Goal: Task Accomplishment & Management: Manage account settings

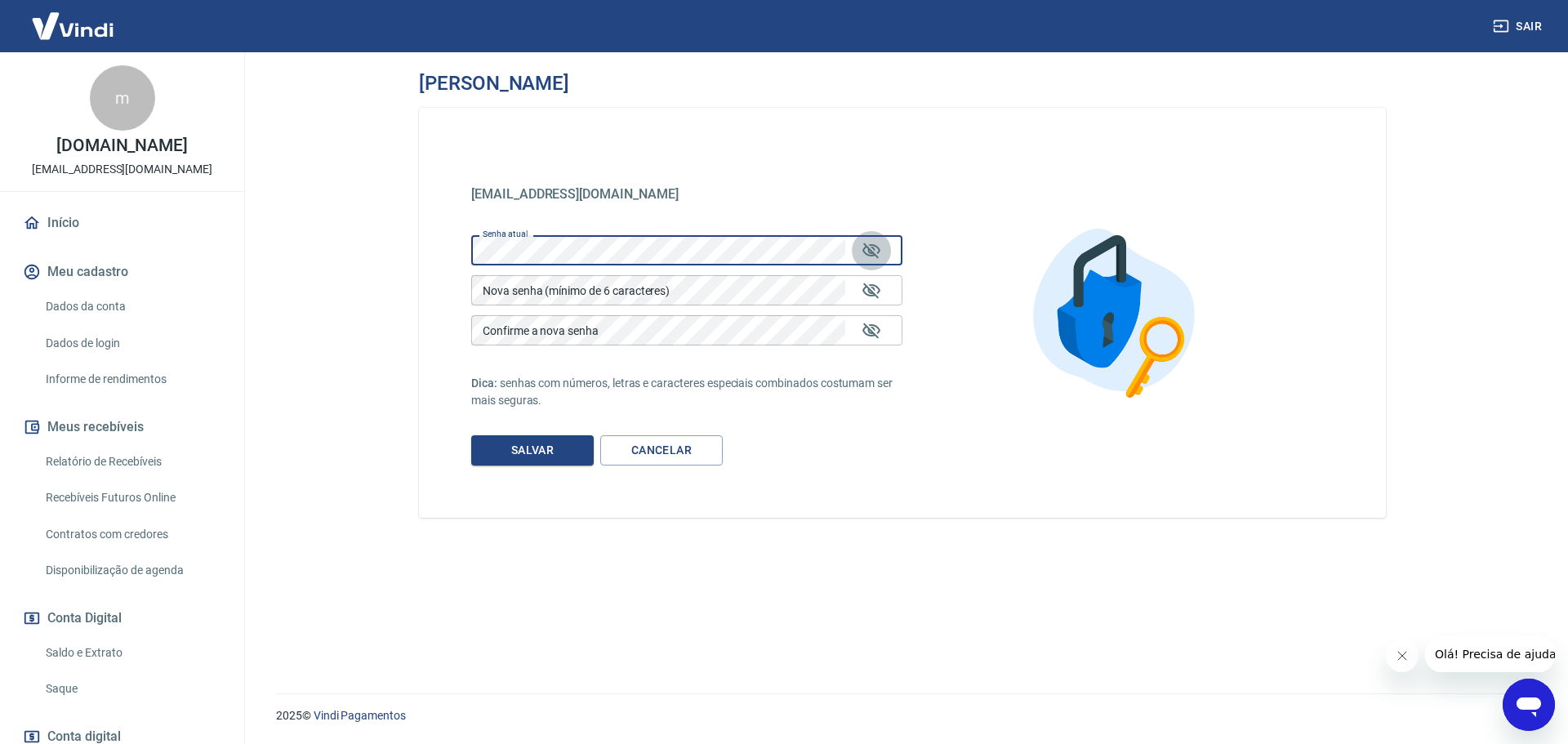
click at [872, 248] on icon "Mostrar/esconder senha" at bounding box center [871, 250] width 19 height 19
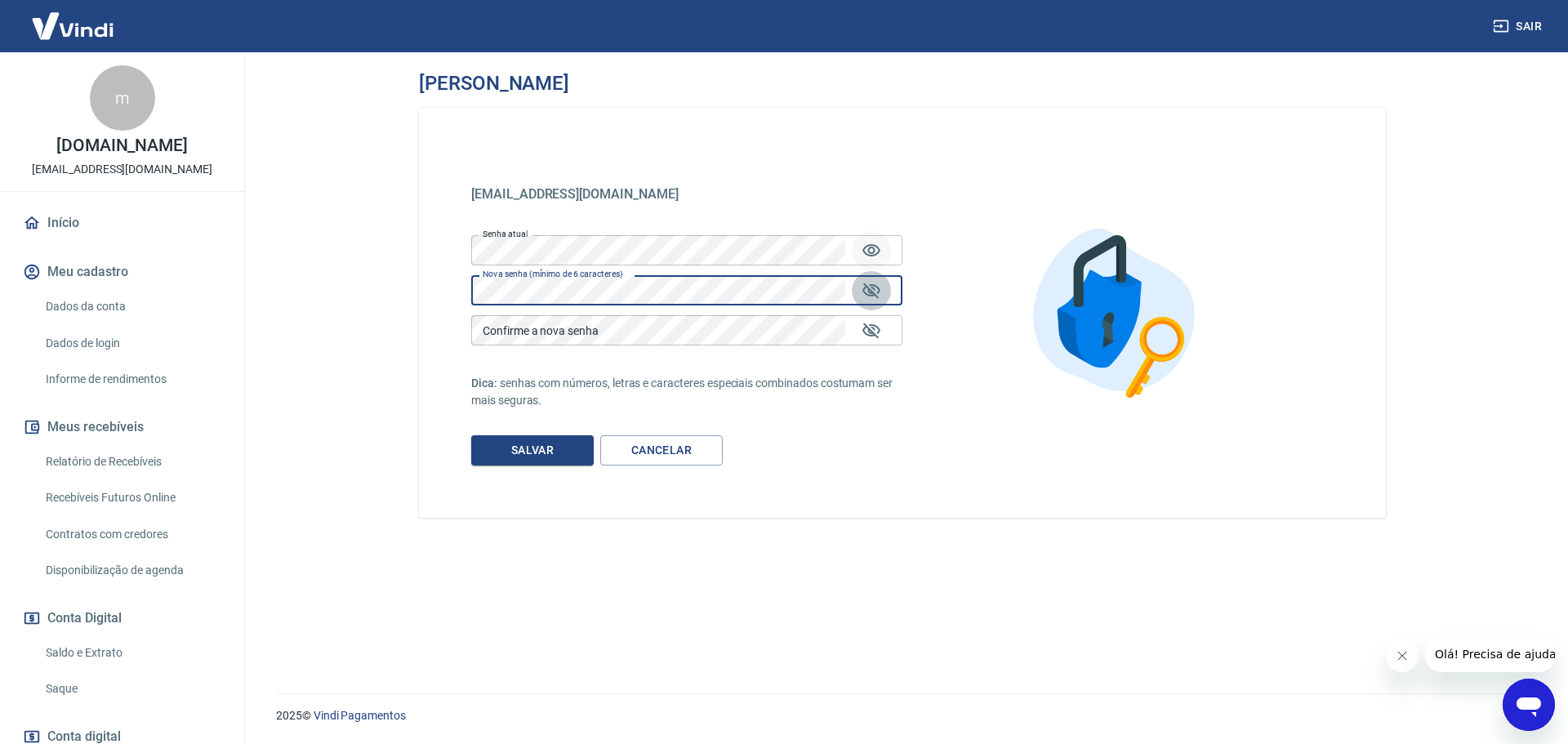
click at [866, 289] on icon "Mostrar/esconder senha" at bounding box center [871, 290] width 19 height 19
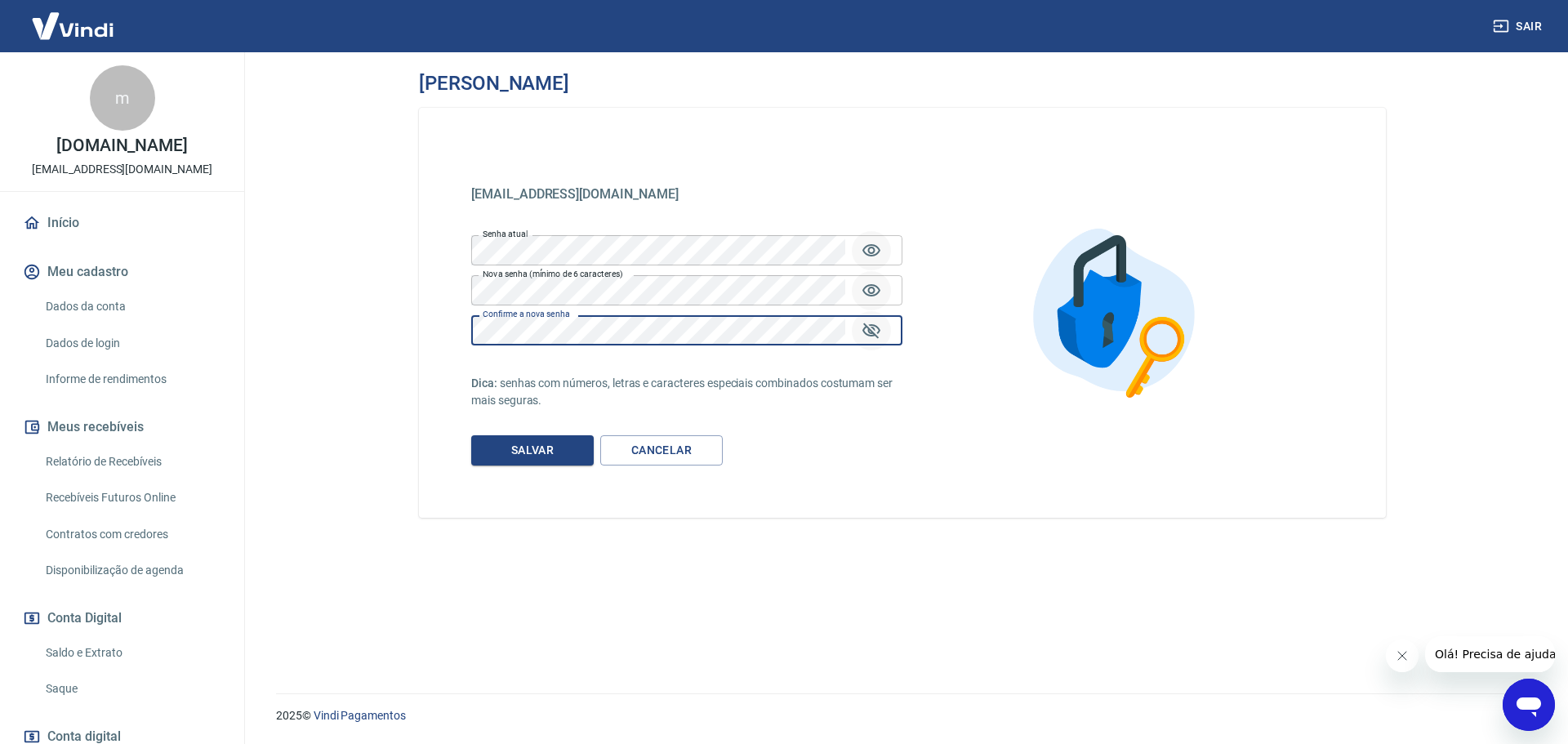
click at [878, 326] on icon "Mostrar/esconder senha" at bounding box center [871, 330] width 19 height 19
click at [540, 446] on button "Salvar" at bounding box center [532, 450] width 122 height 30
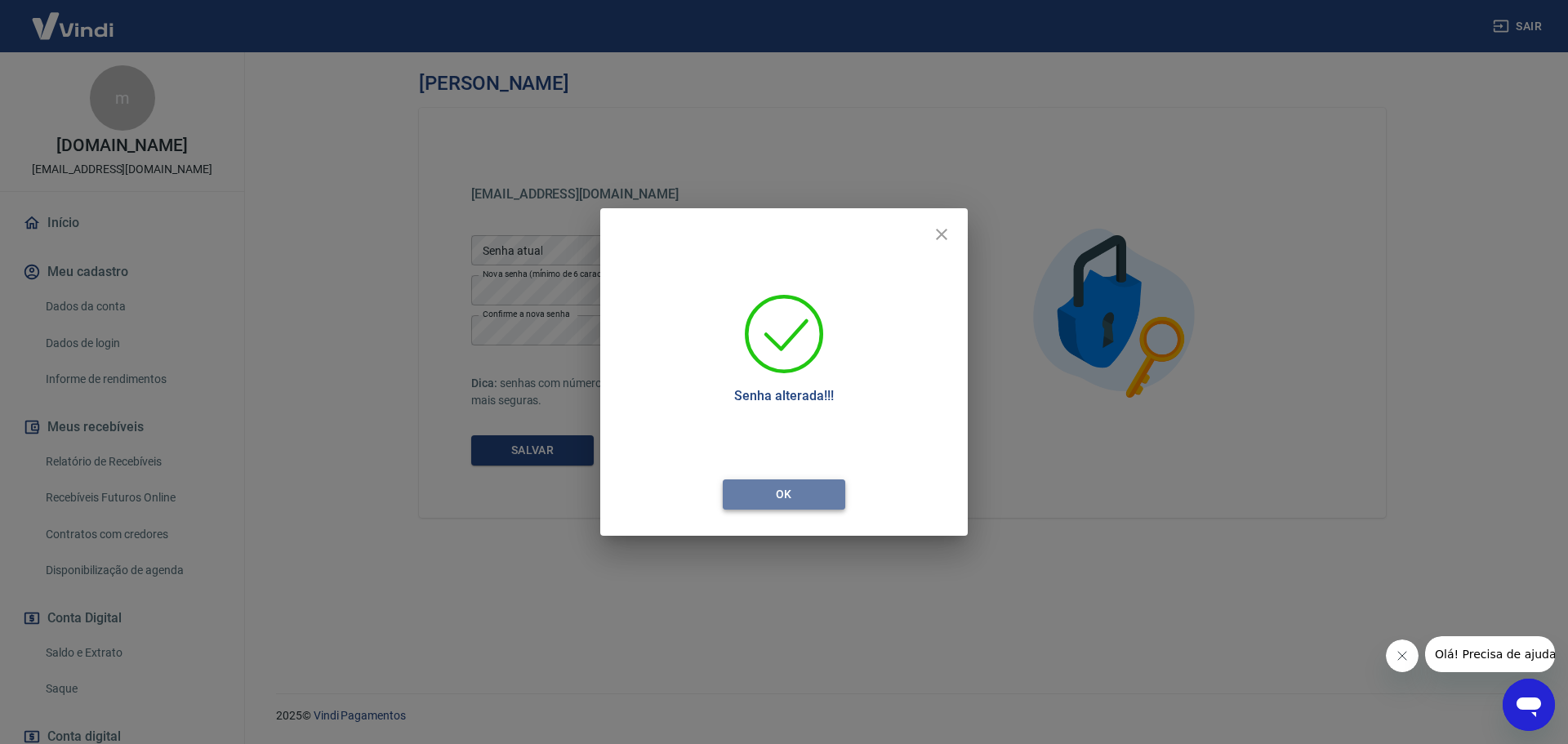
click at [800, 493] on button "Ok" at bounding box center [784, 494] width 122 height 30
